Goal: Task Accomplishment & Management: Manage account settings

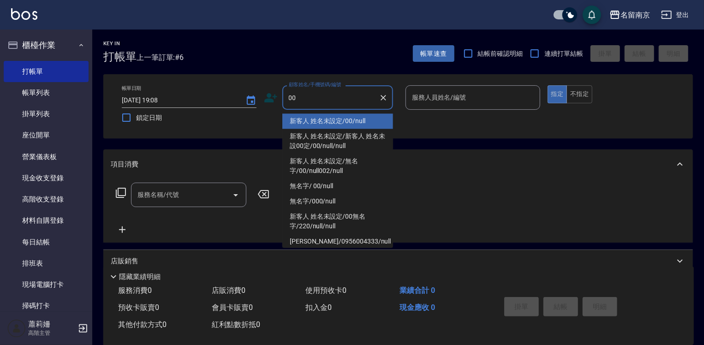
click at [336, 118] on li "新客人 姓名未設定/00/null" at bounding box center [337, 120] width 111 height 15
type input "新客人 姓名未設定/00/null"
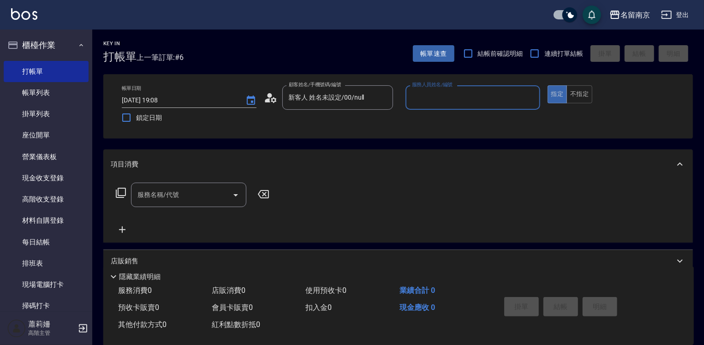
click at [439, 99] on input "服務人員姓名/編號" at bounding box center [473, 97] width 126 height 16
type input "[PERSON_NAME]-2"
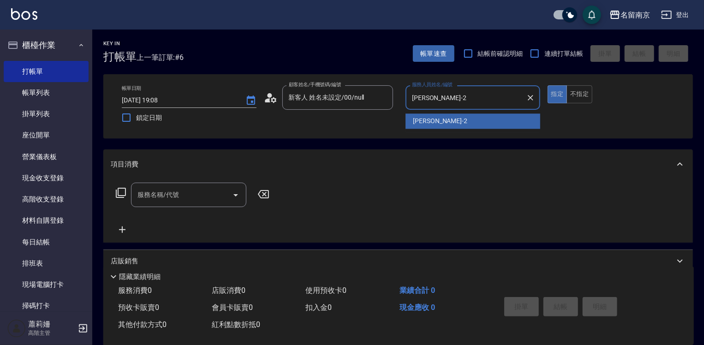
type button "true"
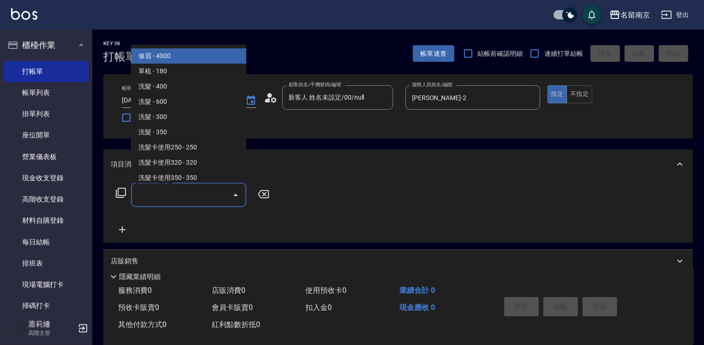
click at [177, 191] on input "服務名稱/代號" at bounding box center [181, 195] width 93 height 16
click at [121, 190] on icon at bounding box center [120, 192] width 11 height 11
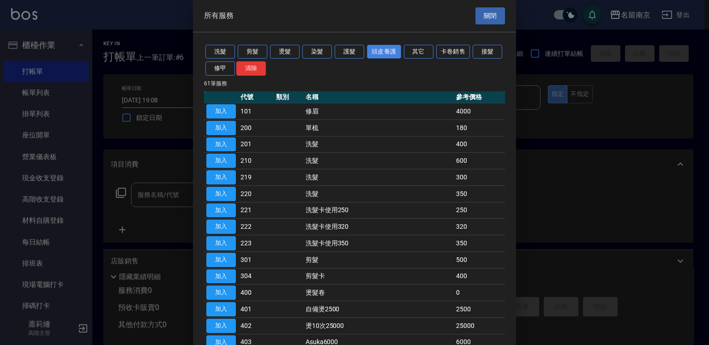
click at [382, 47] on button "頭皮養護" at bounding box center [384, 52] width 34 height 14
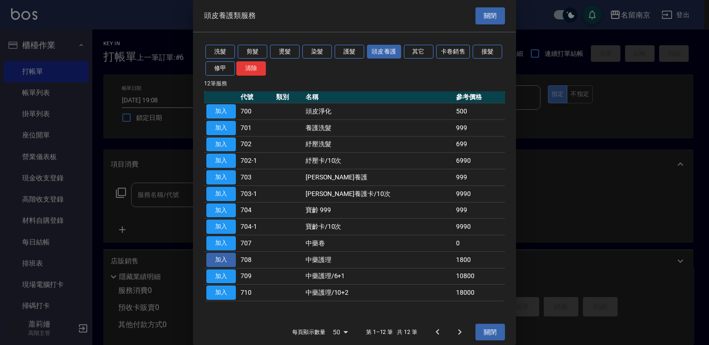
click at [226, 258] on button "加入" at bounding box center [221, 260] width 30 height 14
type input "中藥護理(708)"
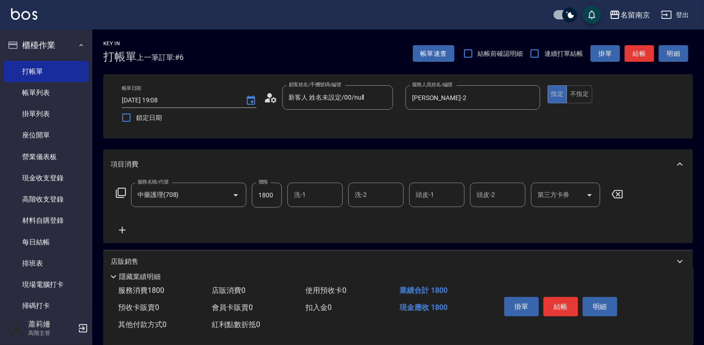
click at [275, 196] on input "1800" at bounding box center [267, 195] width 30 height 25
type input "2000"
type input "[PERSON_NAME]-2"
click at [122, 230] on icon at bounding box center [122, 230] width 6 height 6
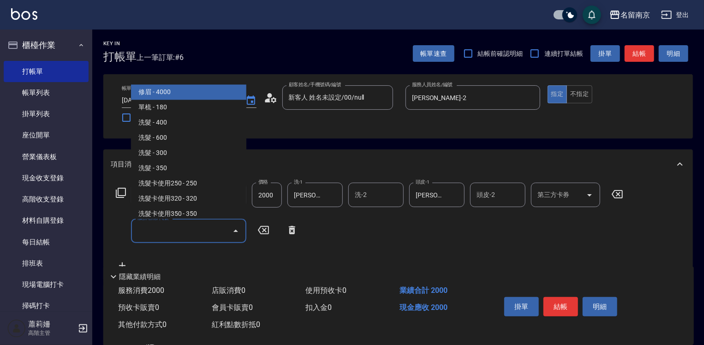
click at [149, 230] on input "服務名稱/代號" at bounding box center [181, 231] width 93 height 16
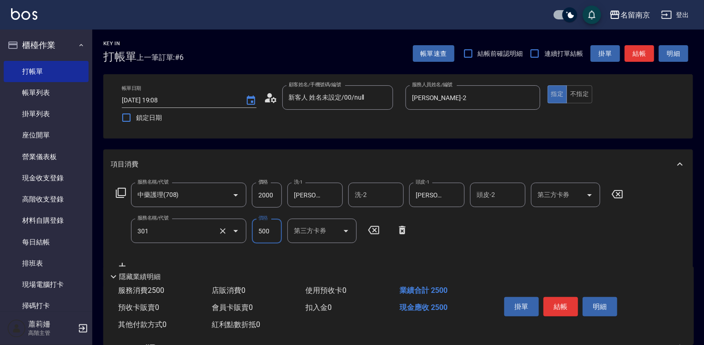
type input "剪髮(301)"
type input "650"
click at [554, 300] on button "結帳" at bounding box center [560, 306] width 35 height 19
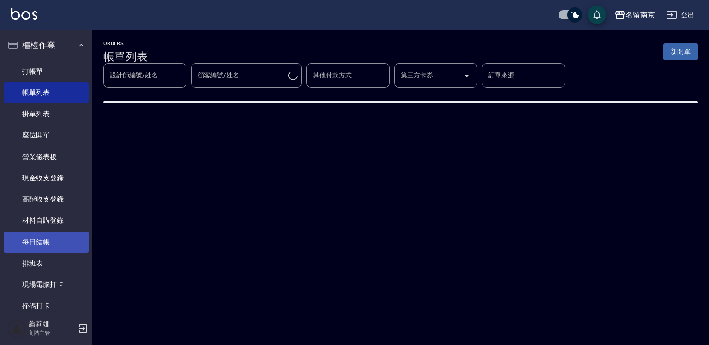
click at [26, 237] on link "每日結帳" at bounding box center [46, 242] width 85 height 21
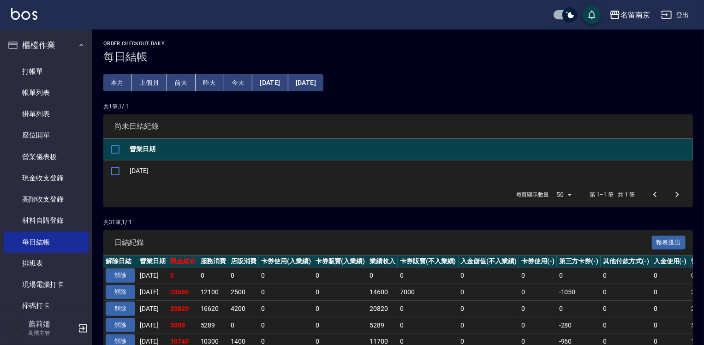
drag, startPoint x: 124, startPoint y: 170, endPoint x: 142, endPoint y: 172, distance: 17.6
click at [125, 170] on input "checkbox" at bounding box center [115, 170] width 19 height 19
checkbox input "true"
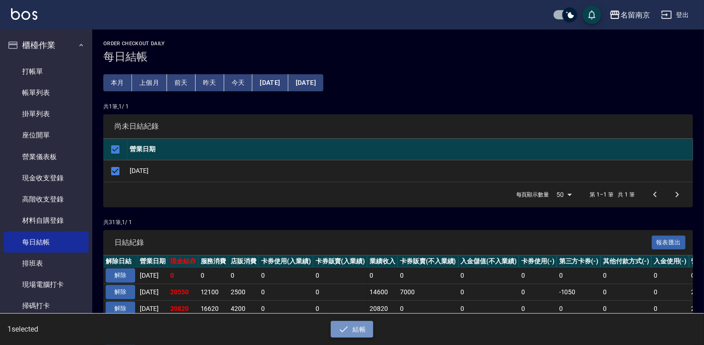
click at [358, 333] on button "結帳" at bounding box center [352, 329] width 43 height 17
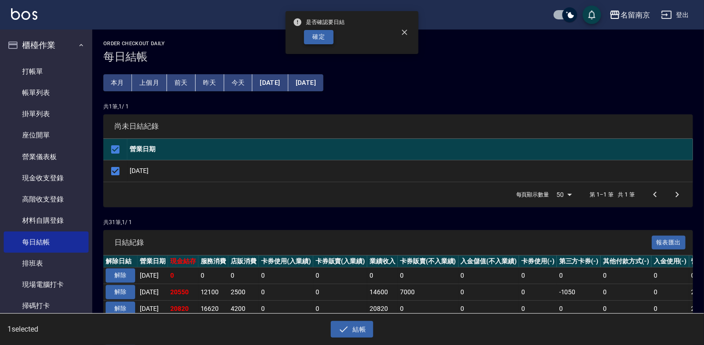
click at [316, 41] on button "確定" at bounding box center [319, 37] width 30 height 14
checkbox input "false"
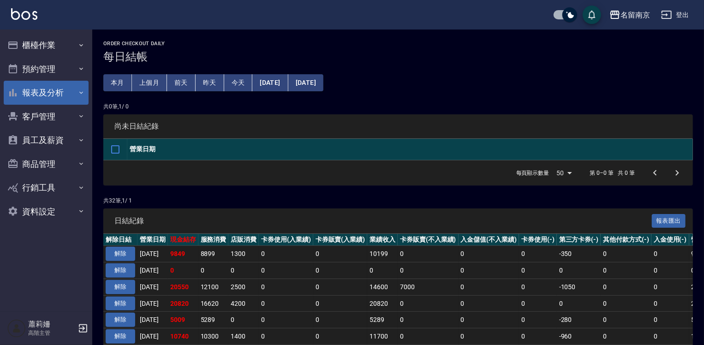
click at [46, 94] on button "報表及分析" at bounding box center [46, 93] width 85 height 24
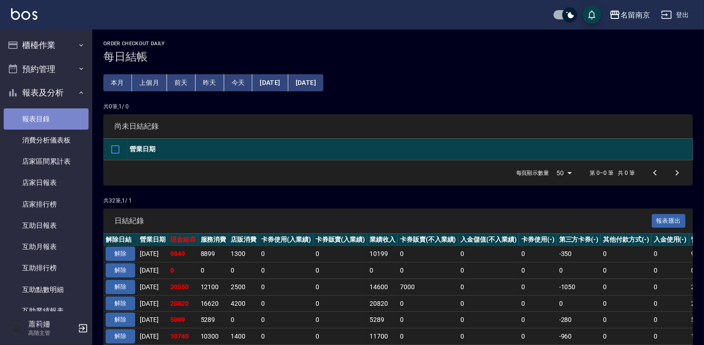
click at [47, 113] on link "報表目錄" at bounding box center [46, 118] width 85 height 21
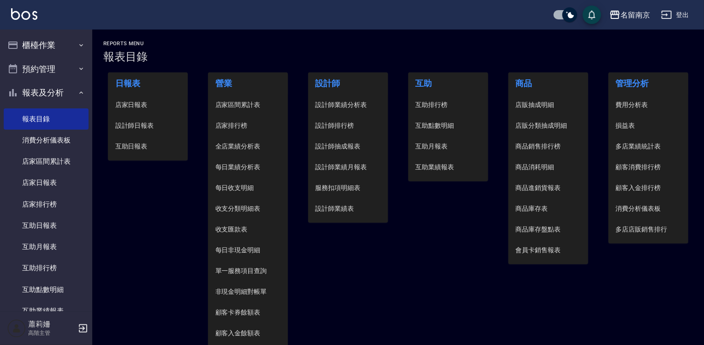
click at [117, 126] on span "設計師日報表" at bounding box center [148, 126] width 66 height 10
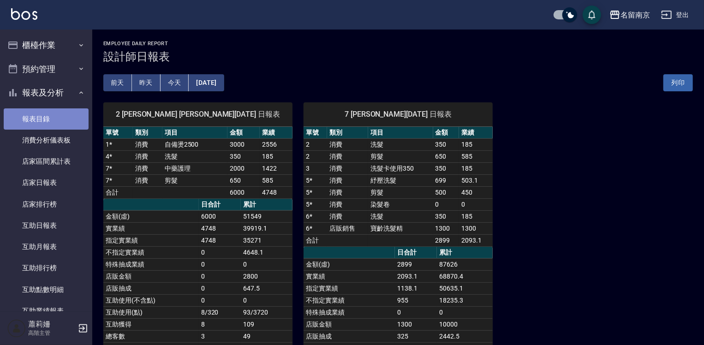
click at [51, 121] on link "報表目錄" at bounding box center [46, 118] width 85 height 21
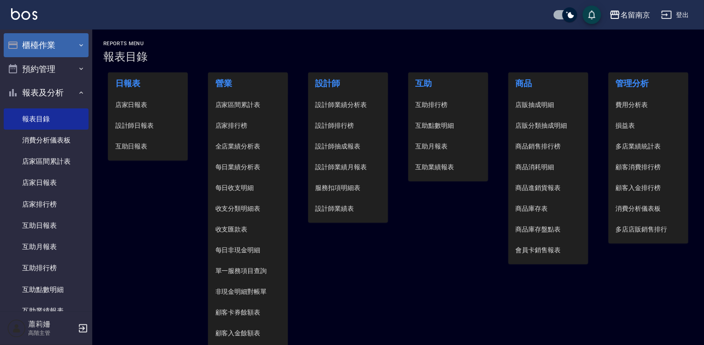
click at [52, 47] on button "櫃檯作業" at bounding box center [46, 45] width 85 height 24
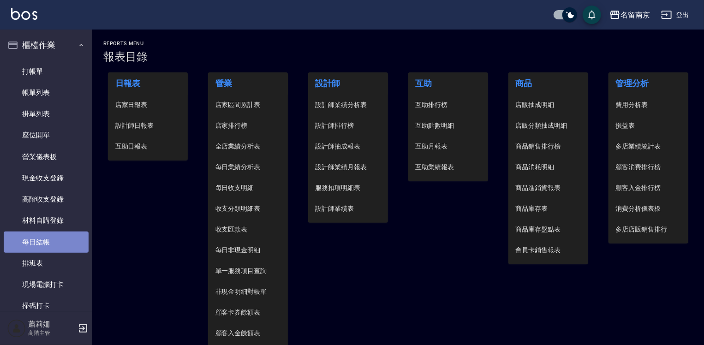
click at [70, 243] on link "每日結帳" at bounding box center [46, 242] width 85 height 21
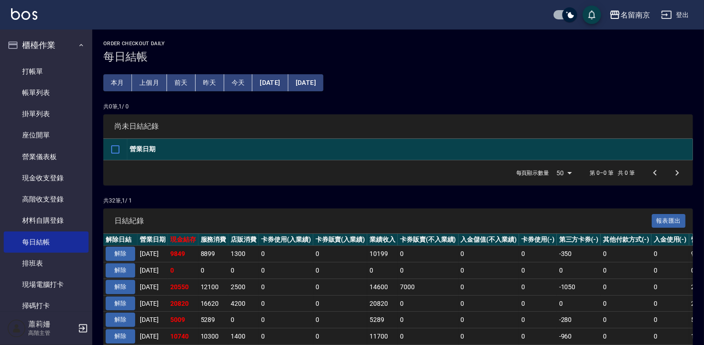
scroll to position [138, 0]
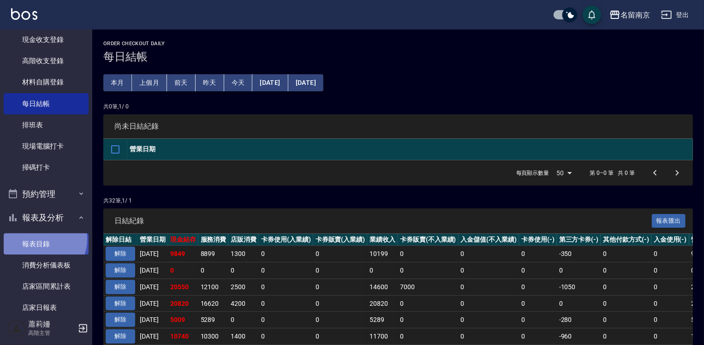
click at [38, 239] on link "報表目錄" at bounding box center [46, 243] width 85 height 21
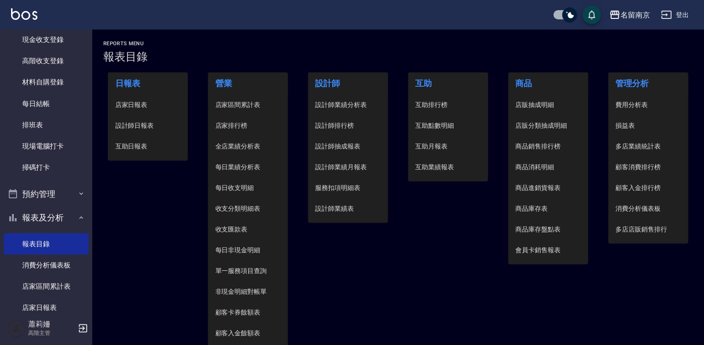
click at [149, 124] on span "設計師日報表" at bounding box center [148, 126] width 66 height 10
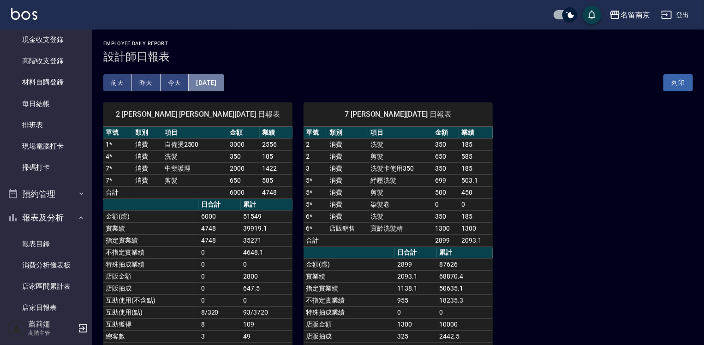
click at [215, 81] on button "[DATE]" at bounding box center [206, 82] width 35 height 17
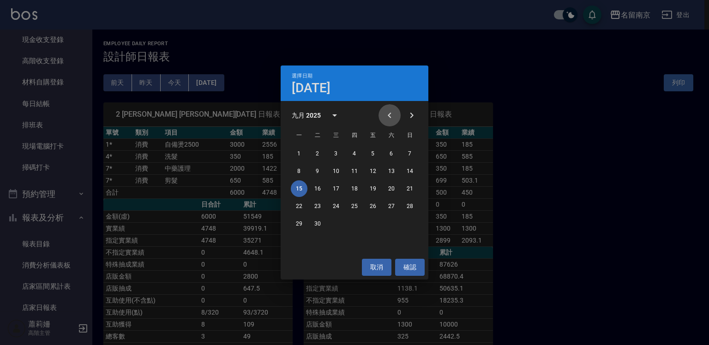
click at [389, 113] on icon "Previous month" at bounding box center [389, 115] width 11 height 11
click at [368, 202] on button "22" at bounding box center [372, 206] width 17 height 17
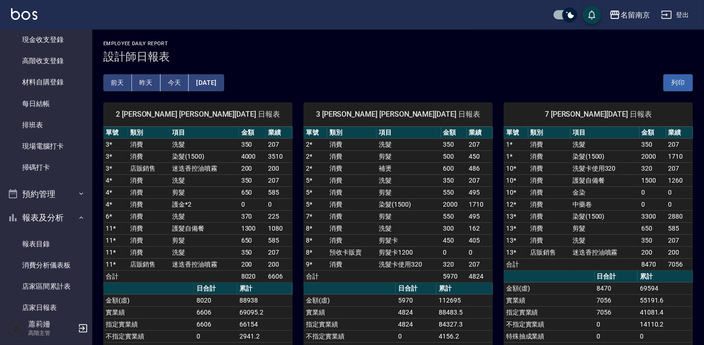
click at [224, 83] on button "[DATE]" at bounding box center [206, 82] width 35 height 17
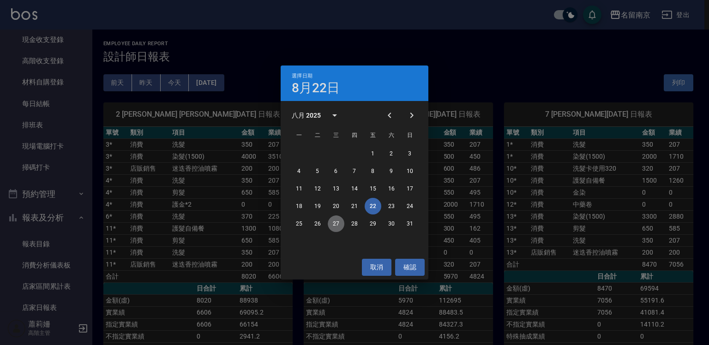
click at [338, 221] on button "27" at bounding box center [336, 223] width 17 height 17
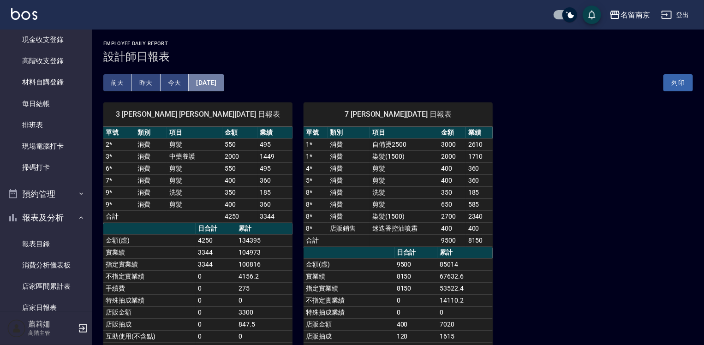
click at [224, 83] on button "[DATE]" at bounding box center [206, 82] width 35 height 17
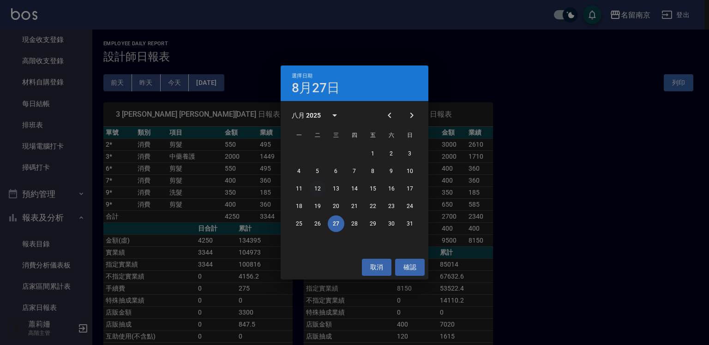
click at [319, 185] on button "12" at bounding box center [317, 188] width 17 height 17
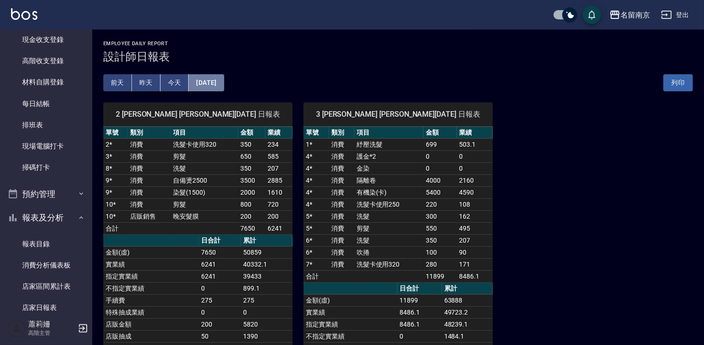
click at [224, 78] on button "2025/08/12" at bounding box center [206, 82] width 35 height 17
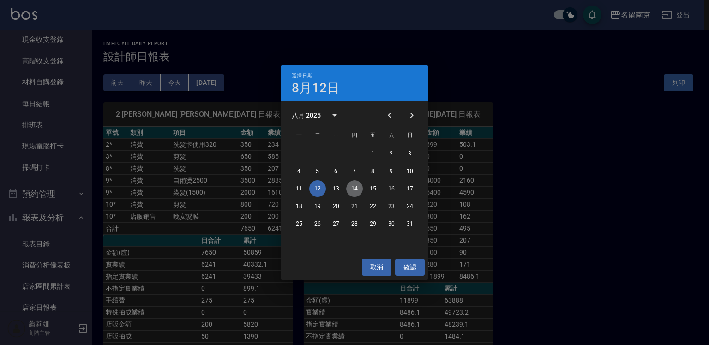
click at [354, 185] on button "14" at bounding box center [354, 188] width 17 height 17
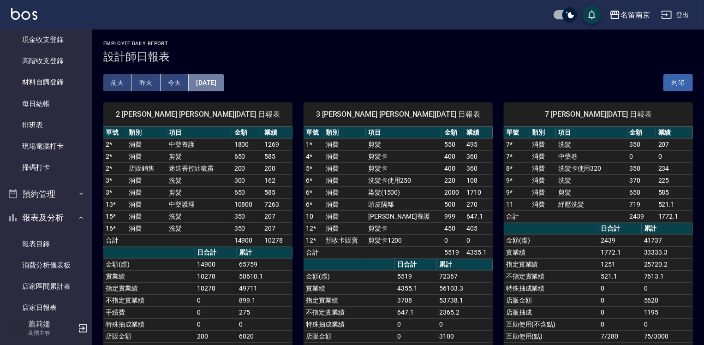
click at [215, 79] on button "2025/08/14" at bounding box center [206, 82] width 35 height 17
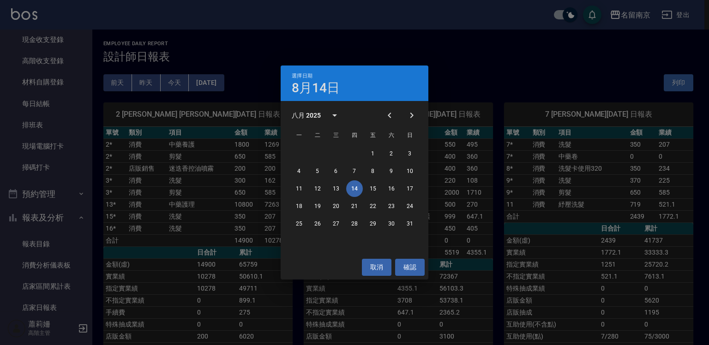
click at [509, 74] on div "選擇日期 8月14日 八月 2025 一 二 三 四 五 六 日 1 2 3 4 5 6 7 8 9 10 11 12 13 14 15 16 17 18 1…" at bounding box center [354, 172] width 709 height 345
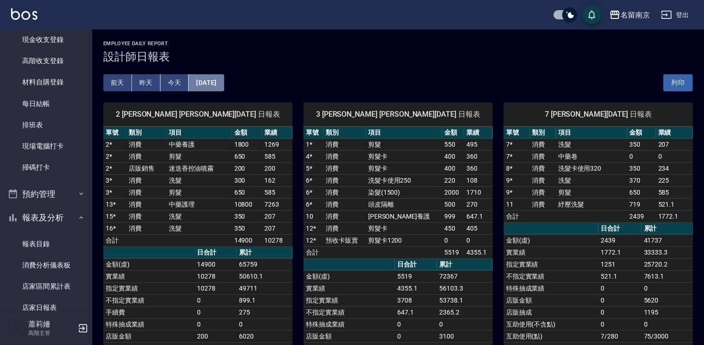
click at [224, 75] on button "2025/08/14" at bounding box center [206, 82] width 35 height 17
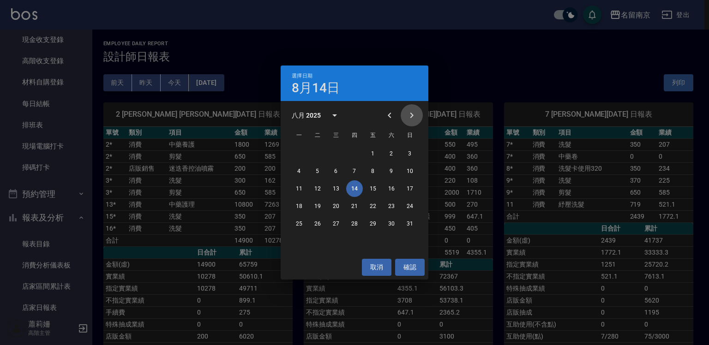
click at [416, 113] on icon "Next month" at bounding box center [411, 115] width 11 height 11
click at [300, 190] on button "15" at bounding box center [299, 188] width 17 height 17
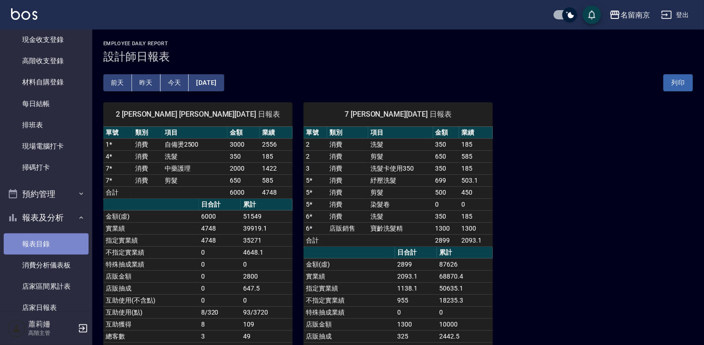
click at [55, 235] on link "報表目錄" at bounding box center [46, 243] width 85 height 21
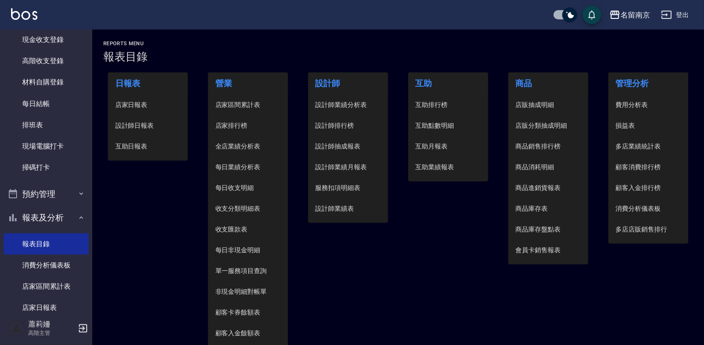
click at [119, 123] on span "設計師日報表" at bounding box center [148, 126] width 66 height 10
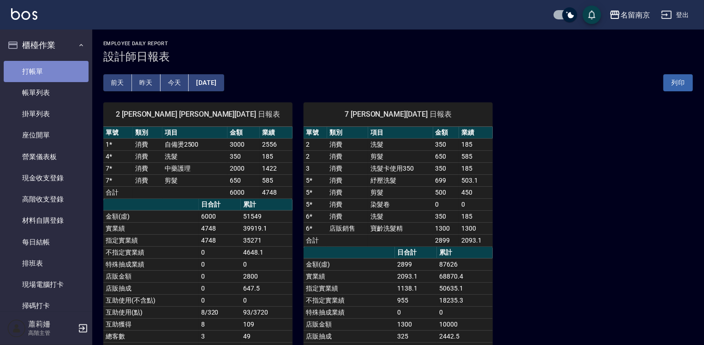
click at [55, 70] on link "打帳單" at bounding box center [46, 71] width 85 height 21
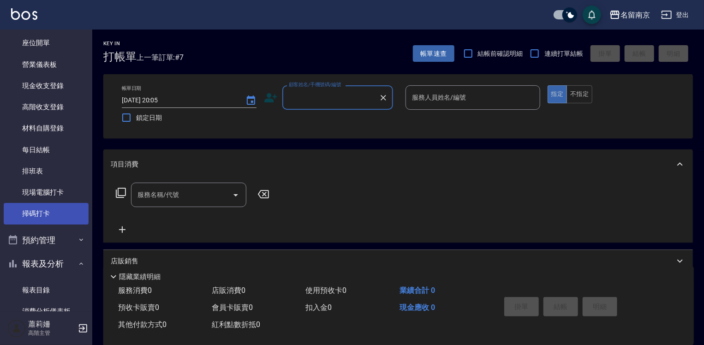
scroll to position [185, 0]
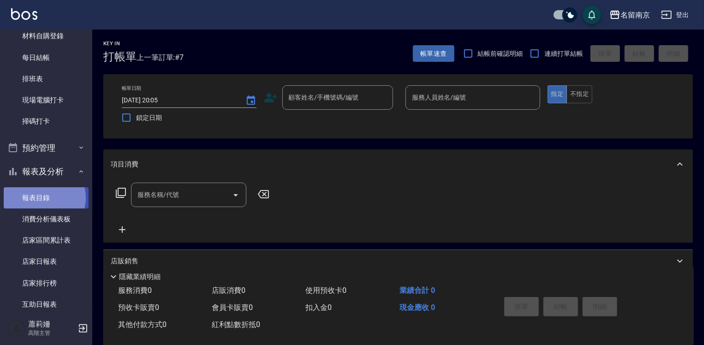
click at [43, 197] on link "報表目錄" at bounding box center [46, 197] width 85 height 21
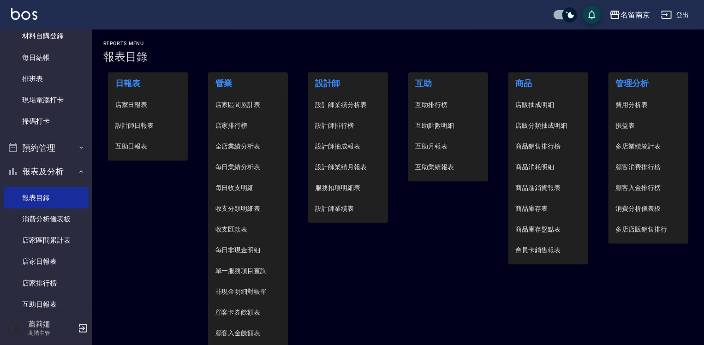
click at [138, 102] on span "店家日報表" at bounding box center [148, 105] width 66 height 10
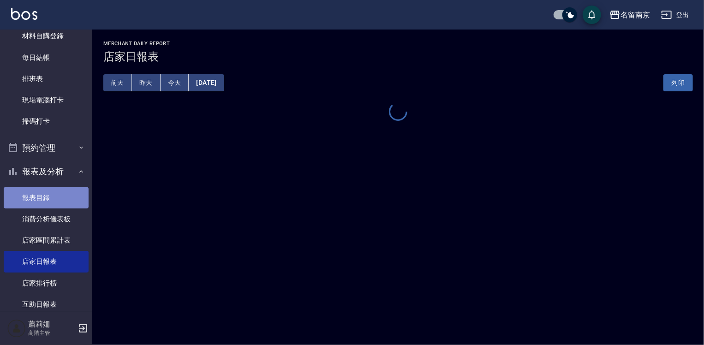
click at [47, 207] on link "報表目錄" at bounding box center [46, 197] width 85 height 21
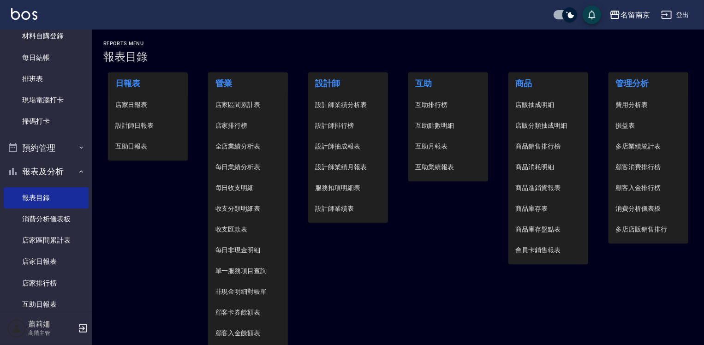
click at [147, 117] on li "設計師日報表" at bounding box center [148, 125] width 80 height 21
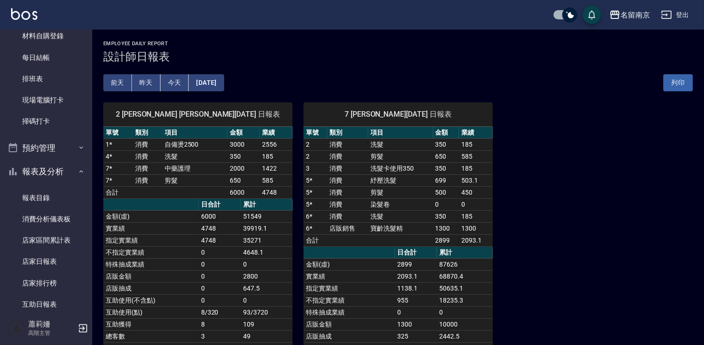
scroll to position [92, 0]
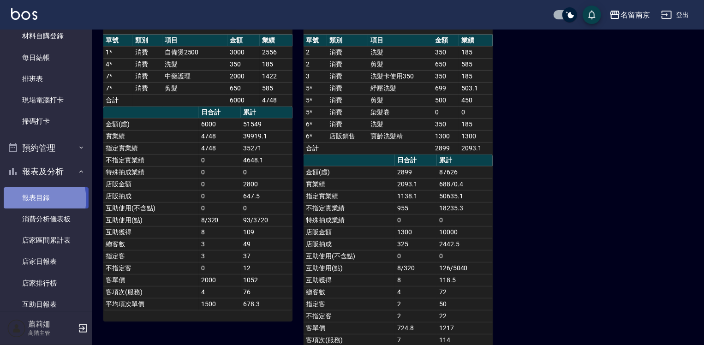
click at [34, 199] on link "報表目錄" at bounding box center [46, 197] width 85 height 21
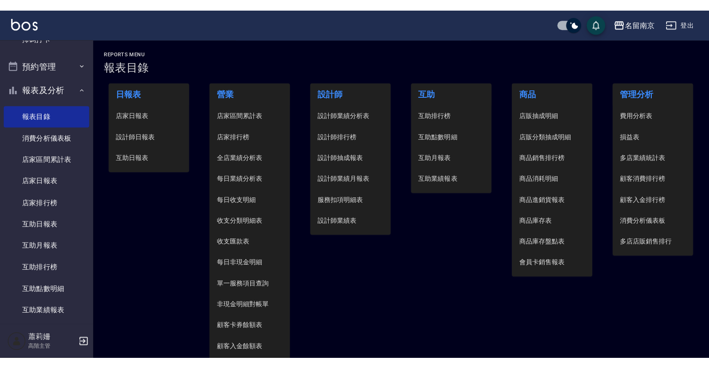
scroll to position [231, 0]
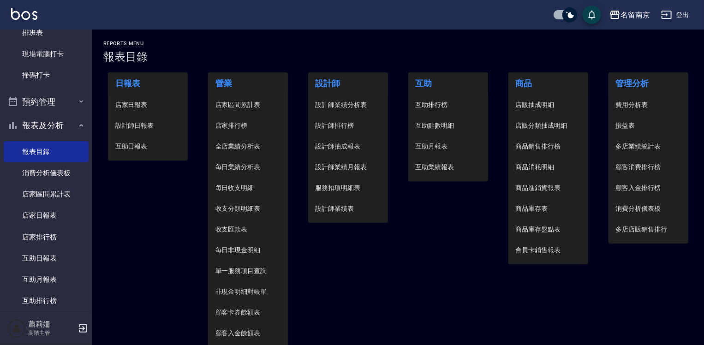
click at [134, 105] on span "店家日報表" at bounding box center [148, 105] width 66 height 10
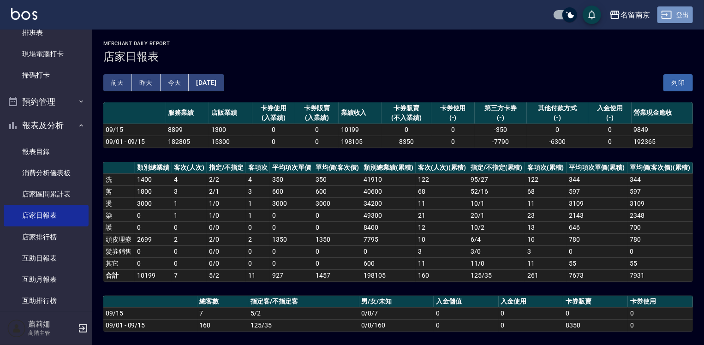
click at [672, 7] on button "登出" at bounding box center [675, 14] width 36 height 17
